Goal: Navigation & Orientation: Go to known website

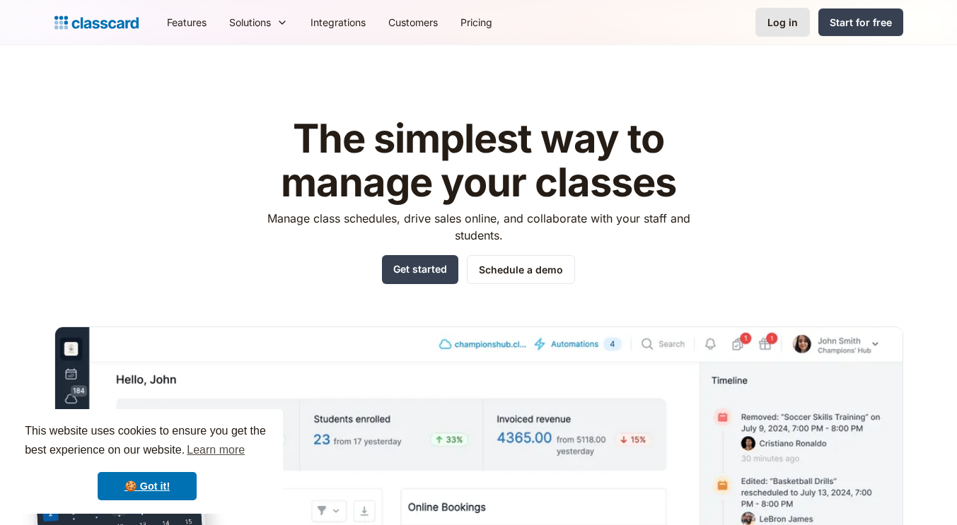
click at [794, 18] on div "Log in" at bounding box center [782, 22] width 30 height 15
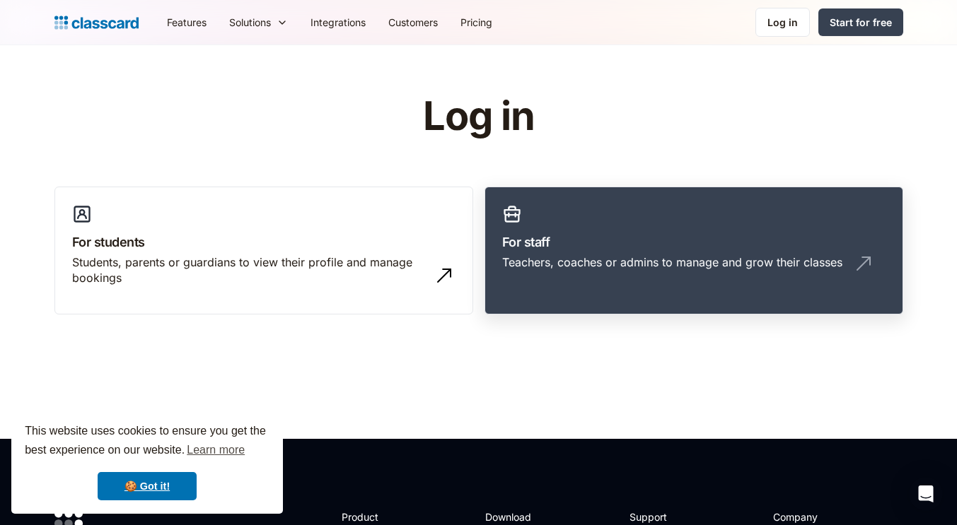
click at [601, 252] on link "For staff Teachers, coaches or admins to manage and grow their classes" at bounding box center [693, 251] width 419 height 129
